Goal: Information Seeking & Learning: Check status

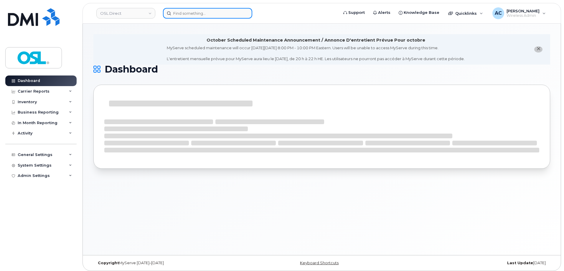
click at [223, 15] on input at bounding box center [207, 13] width 89 height 11
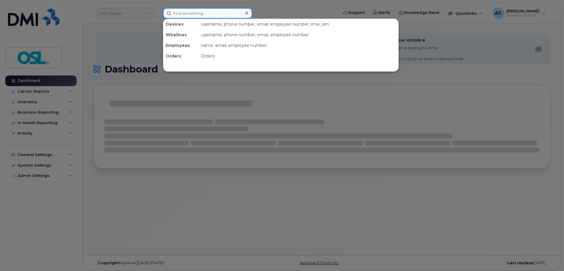
paste input "Pierre-Olivier Grondin"
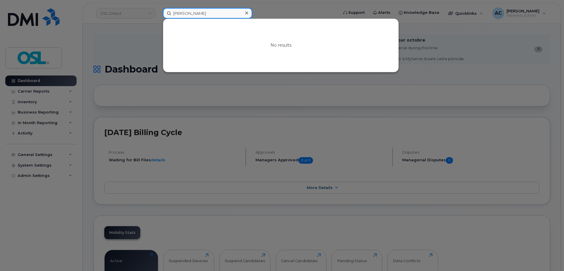
drag, startPoint x: 200, startPoint y: 12, endPoint x: 154, endPoint y: 15, distance: 46.4
click at [158, 15] on div "Pierre-Olivier Grondin No results" at bounding box center [248, 13] width 181 height 11
type input "Grondin"
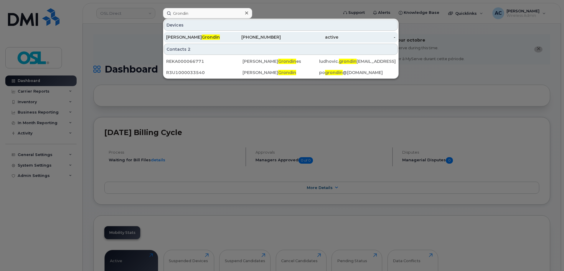
click at [194, 35] on div "Pierre-olivier Grondin" at bounding box center [194, 37] width 57 height 6
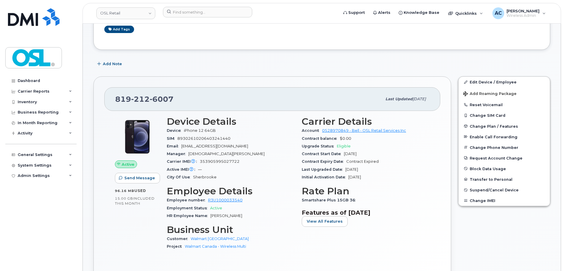
scroll to position [59, 0]
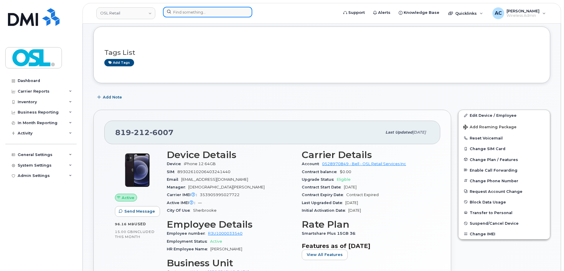
click at [183, 14] on input at bounding box center [207, 12] width 89 height 11
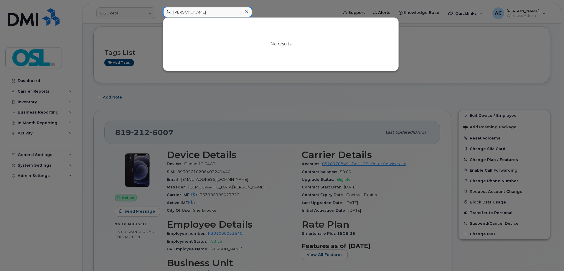
drag, startPoint x: 190, startPoint y: 13, endPoint x: 162, endPoint y: 11, distance: 28.6
click at [162, 11] on div "michael wong No results" at bounding box center [248, 13] width 181 height 13
type input "wong"
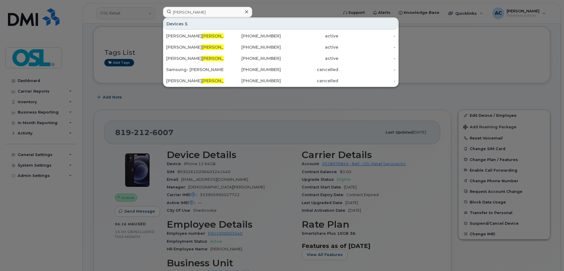
click at [178, 100] on div at bounding box center [282, 135] width 564 height 271
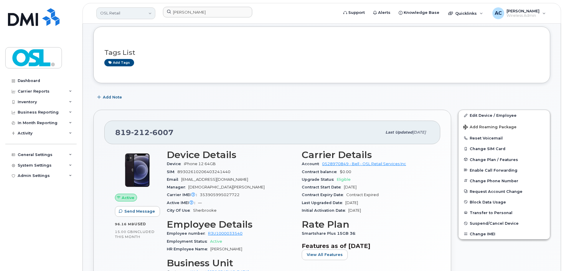
click at [132, 10] on link "OSL Retail" at bounding box center [125, 13] width 59 height 12
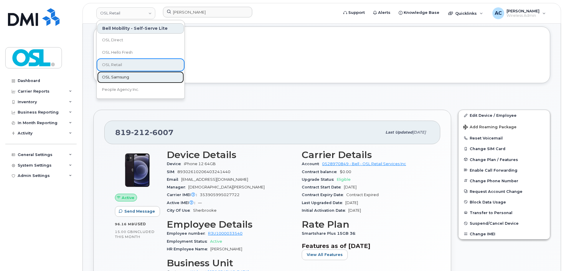
click at [136, 77] on link "OSL Samsung" at bounding box center [140, 77] width 87 height 12
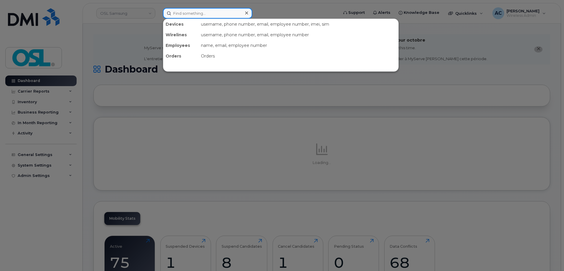
click at [209, 14] on input at bounding box center [207, 13] width 89 height 11
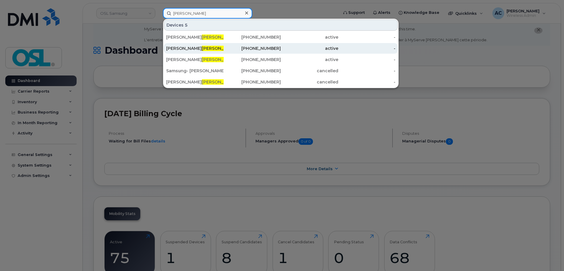
scroll to position [29, 0]
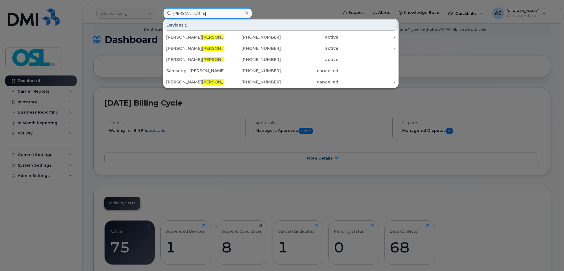
type input "[PERSON_NAME]"
click at [47, 101] on div at bounding box center [282, 135] width 564 height 271
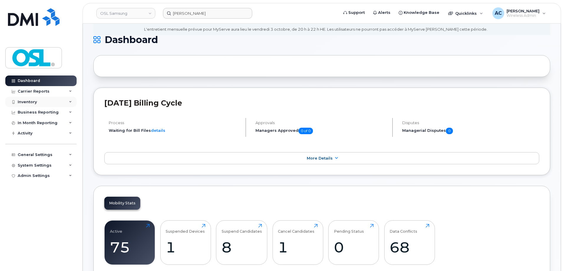
click at [50, 101] on div "Inventory" at bounding box center [40, 102] width 71 height 11
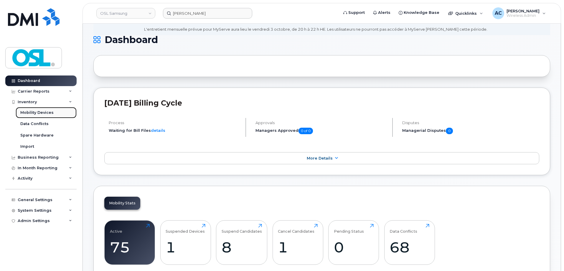
click at [55, 109] on link "Mobility Devices" at bounding box center [46, 112] width 61 height 11
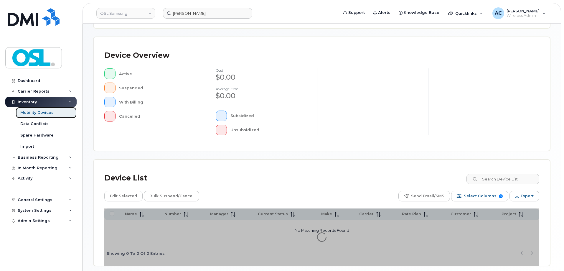
scroll to position [134, 0]
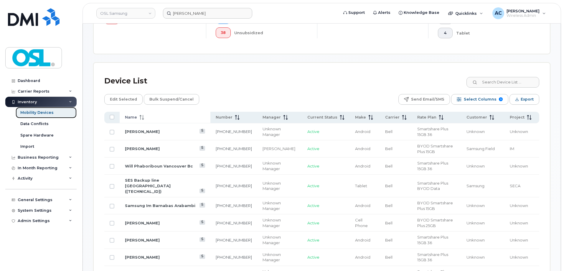
scroll to position [223, 0]
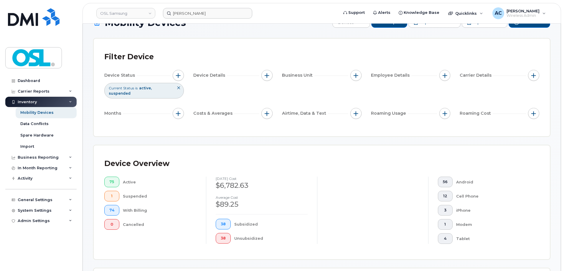
scroll to position [17, 0]
click at [52, 91] on div "Carrier Reports" at bounding box center [40, 91] width 71 height 11
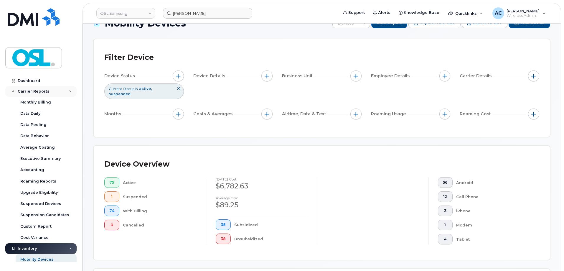
click at [49, 94] on div "Carrier Reports" at bounding box center [40, 91] width 71 height 11
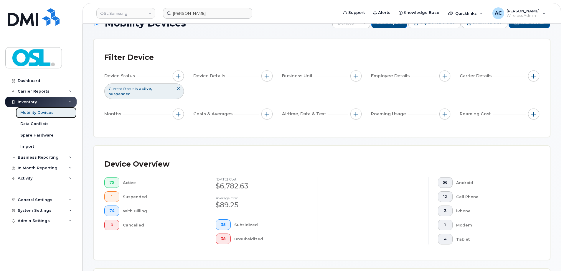
click at [44, 110] on div "Mobility Devices" at bounding box center [36, 112] width 33 height 5
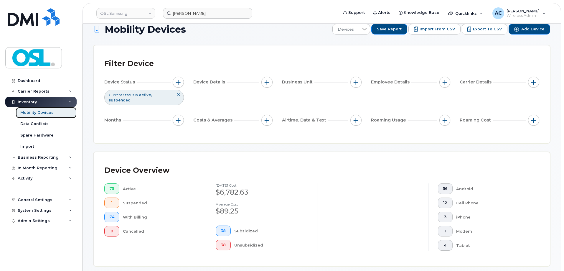
scroll to position [0, 0]
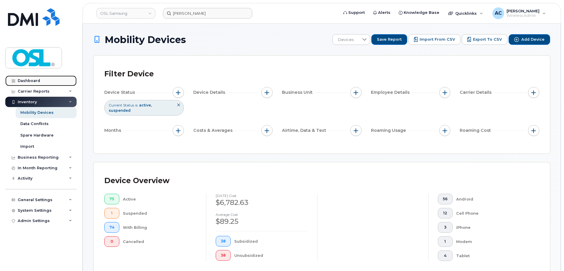
click at [24, 81] on div "Dashboard" at bounding box center [29, 80] width 22 height 5
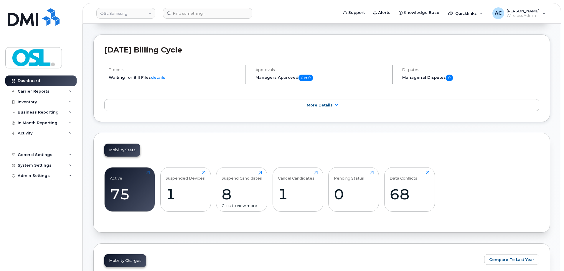
scroll to position [118, 0]
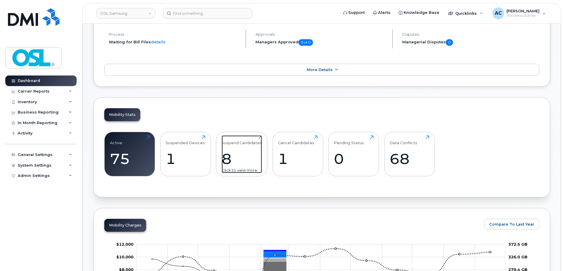
click at [236, 161] on div "8" at bounding box center [242, 158] width 40 height 17
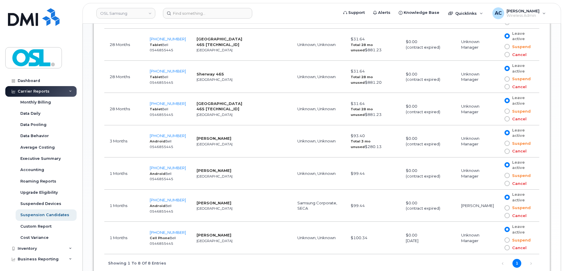
scroll to position [413, 0]
